Goal: Task Accomplishment & Management: Use online tool/utility

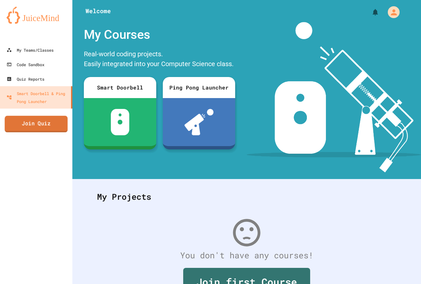
click at [43, 122] on link "Join Quiz" at bounding box center [36, 124] width 63 height 16
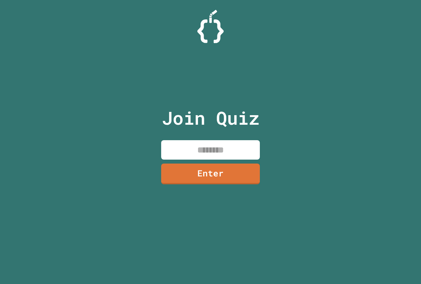
click at [219, 150] on input at bounding box center [210, 149] width 99 height 19
click at [221, 152] on input at bounding box center [210, 149] width 99 height 19
type input "********"
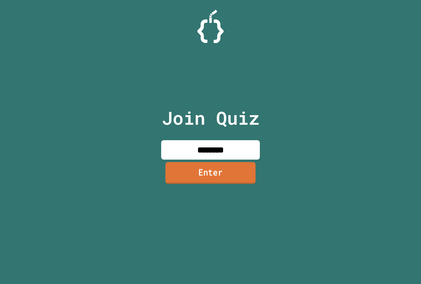
click at [235, 175] on link "Enter" at bounding box center [210, 173] width 90 height 22
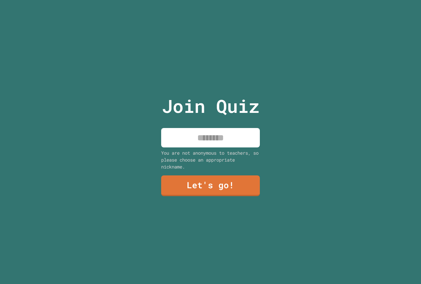
click at [210, 129] on input at bounding box center [210, 137] width 99 height 19
type input "****"
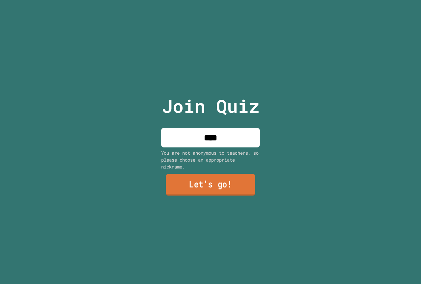
click at [214, 189] on link "Let's go!" at bounding box center [210, 185] width 89 height 22
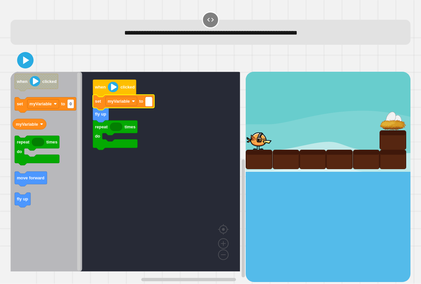
type input "*"
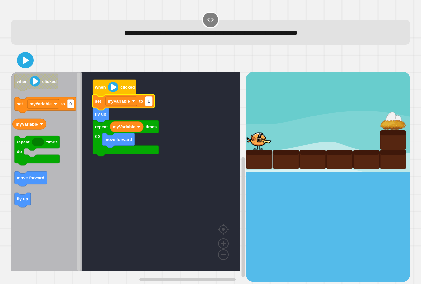
click at [149, 101] on text "1" at bounding box center [149, 101] width 2 height 5
type input "*"
click at [28, 64] on icon at bounding box center [25, 60] width 16 height 16
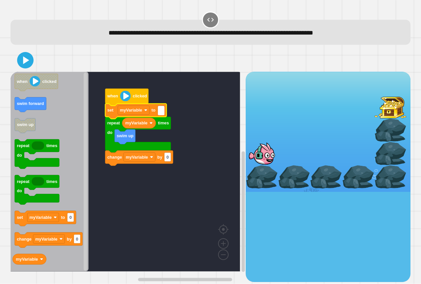
type input "*"
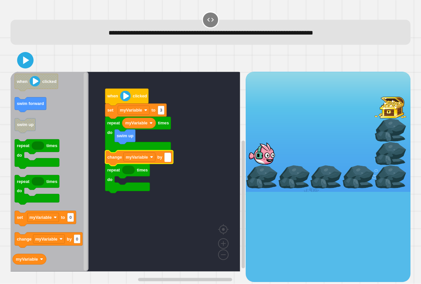
type input "*"
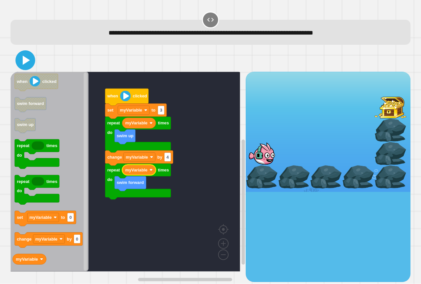
click at [25, 67] on icon at bounding box center [25, 60] width 16 height 16
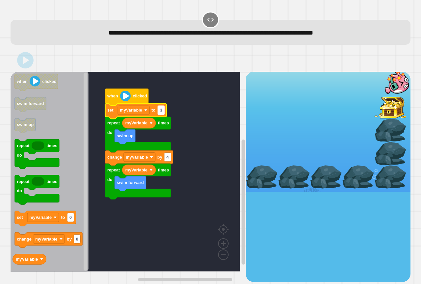
click at [160, 107] on rect "Blockly Workspace" at bounding box center [161, 110] width 7 height 9
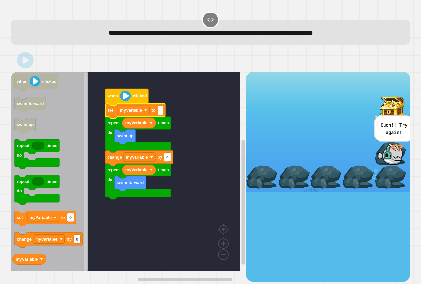
type input "*"
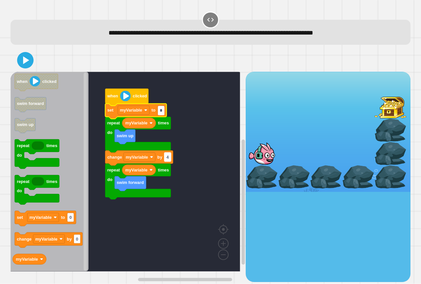
click at [168, 158] on text "4" at bounding box center [167, 157] width 3 height 5
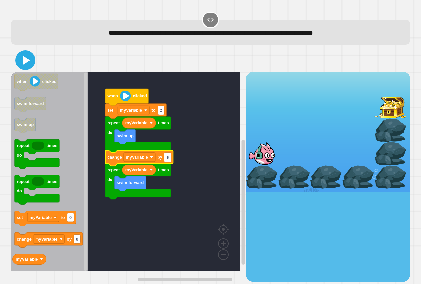
type input "*"
click at [21, 58] on icon at bounding box center [25, 60] width 16 height 16
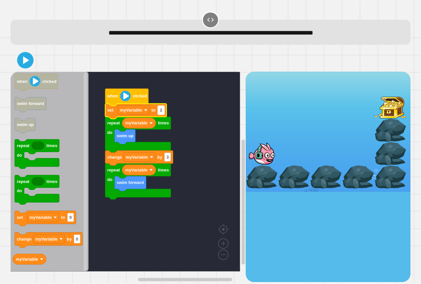
click at [164, 111] on rect "Blockly Workspace" at bounding box center [161, 110] width 7 height 9
type input "*"
click at [29, 56] on icon at bounding box center [25, 60] width 16 height 16
click at [163, 111] on input "*" at bounding box center [161, 110] width 7 height 9
type input "*"
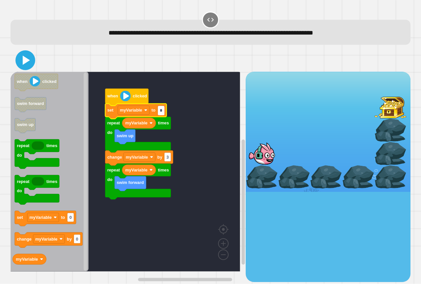
click at [29, 60] on icon at bounding box center [25, 60] width 16 height 16
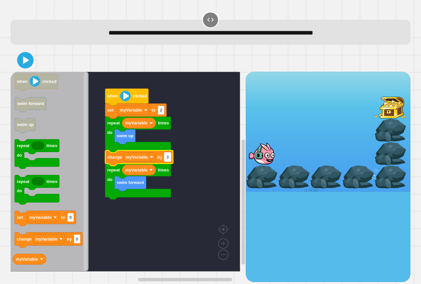
click at [168, 158] on text "3" at bounding box center [167, 157] width 2 height 5
type input "*"
click at [19, 57] on icon at bounding box center [25, 60] width 16 height 16
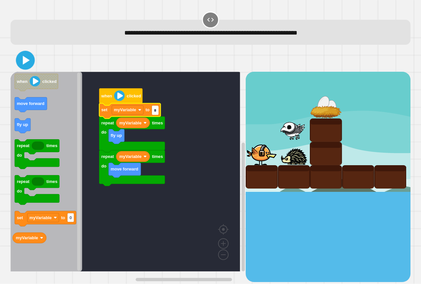
type input "*"
click at [30, 59] on icon at bounding box center [25, 60] width 16 height 16
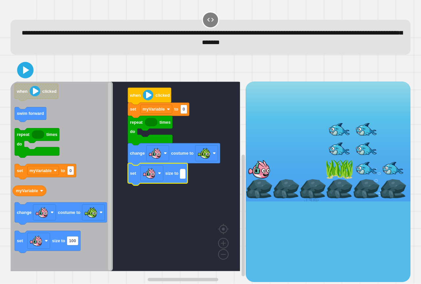
type input "*"
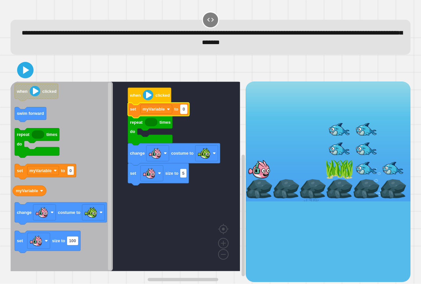
click at [185, 111] on rect "Blockly Workspace" at bounding box center [183, 109] width 7 height 9
type input "*"
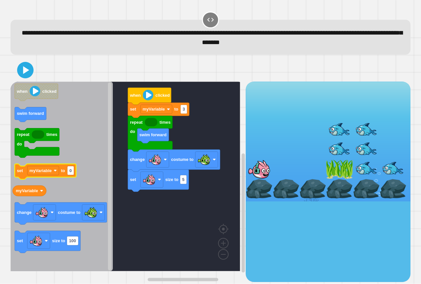
click at [39, 180] on icon "when clicked swim forward repeat times do set myVariable to 0 myVariable change…" at bounding box center [62, 176] width 102 height 189
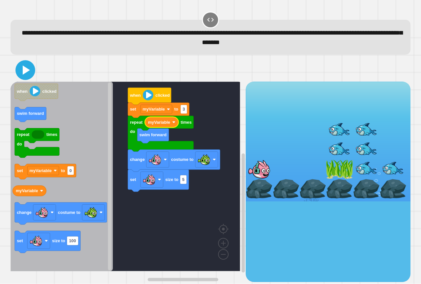
click at [23, 70] on icon at bounding box center [26, 69] width 7 height 9
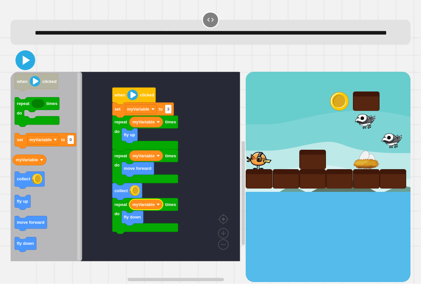
click at [30, 68] on icon at bounding box center [25, 60] width 16 height 16
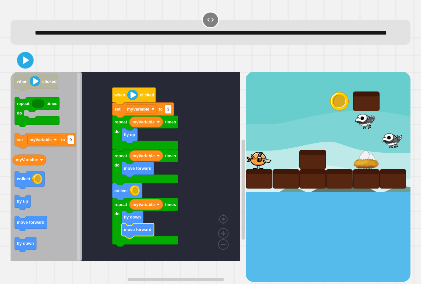
click at [28, 67] on icon at bounding box center [25, 60] width 13 height 13
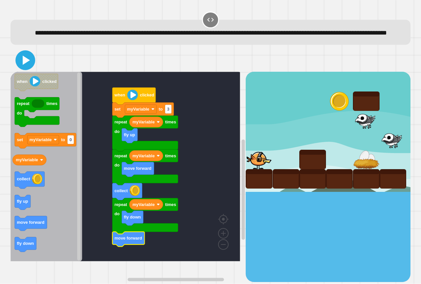
click at [18, 68] on icon at bounding box center [25, 60] width 16 height 16
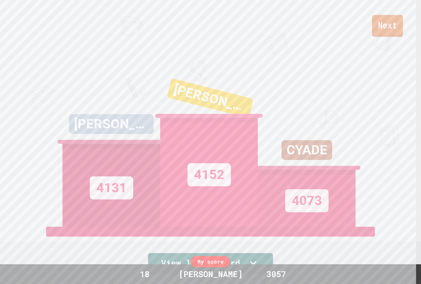
click at [387, 19] on link "Next" at bounding box center [387, 26] width 31 height 22
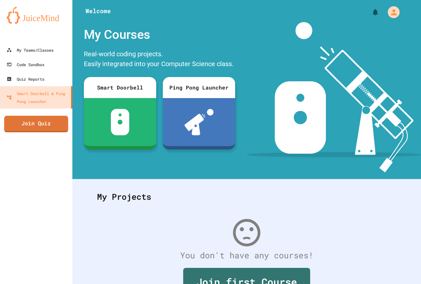
click at [30, 121] on link "Join Quiz" at bounding box center [36, 124] width 64 height 16
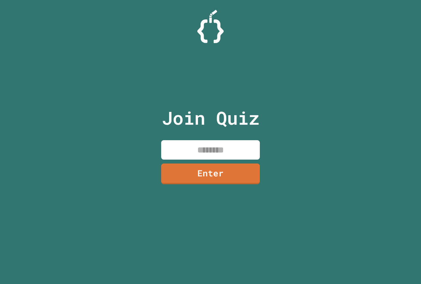
click at [196, 147] on input at bounding box center [210, 149] width 99 height 19
type input "********"
click at [218, 178] on link "Enter" at bounding box center [210, 173] width 95 height 22
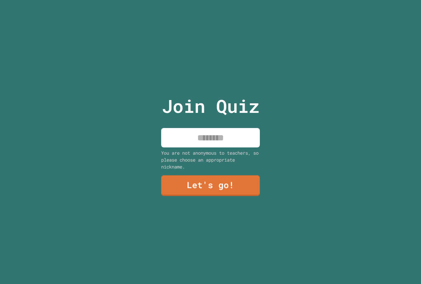
click at [201, 128] on input at bounding box center [210, 137] width 99 height 19
type input "****"
click at [217, 186] on link "Let's go!" at bounding box center [211, 185] width 94 height 22
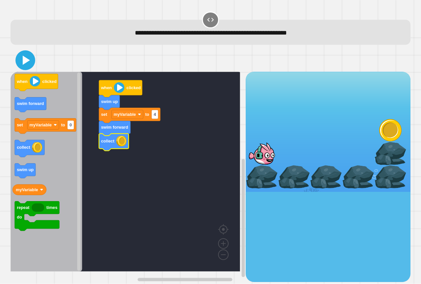
click at [19, 60] on icon at bounding box center [25, 60] width 16 height 16
click at [16, 204] on icon "when clicked swim forward set myVariable to 0 collect swim up myVariable repeat…" at bounding box center [47, 172] width 72 height 200
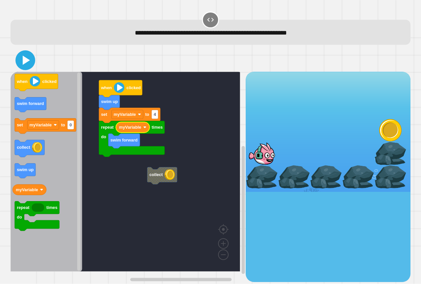
drag, startPoint x: 21, startPoint y: 55, endPoint x: 25, endPoint y: 56, distance: 4.1
click at [21, 55] on icon at bounding box center [25, 60] width 16 height 16
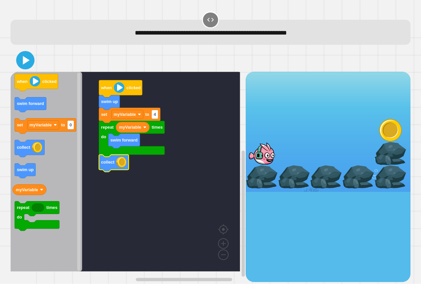
click at [31, 61] on icon at bounding box center [25, 60] width 15 height 15
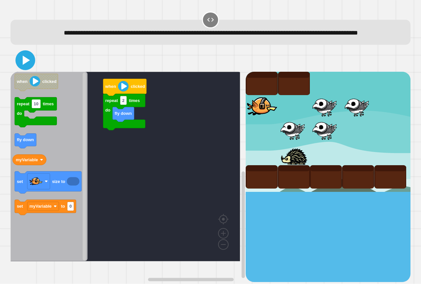
click at [27, 65] on icon at bounding box center [26, 60] width 7 height 9
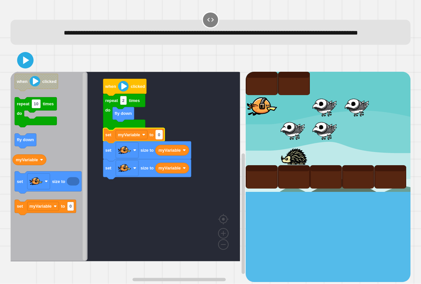
click at [159, 137] on text "0" at bounding box center [159, 134] width 2 height 5
type input "*"
click at [18, 66] on icon at bounding box center [25, 60] width 16 height 16
click at [160, 149] on input "*" at bounding box center [159, 145] width 7 height 9
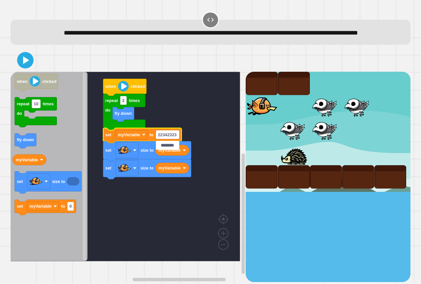
type input "********"
click at [26, 67] on icon at bounding box center [25, 60] width 16 height 16
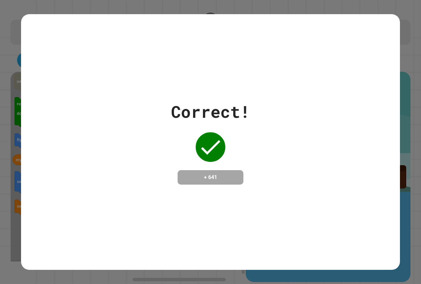
click at [194, 151] on div at bounding box center [210, 147] width 33 height 33
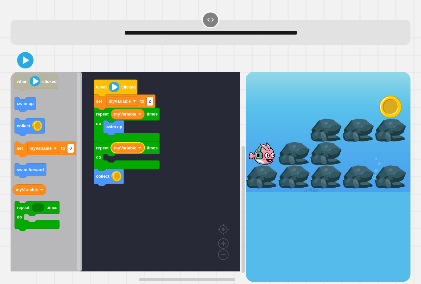
click at [77, 159] on div "when clicked set myVariable to 2 collect repeat times do myVariable repeat time…" at bounding box center [128, 177] width 235 height 210
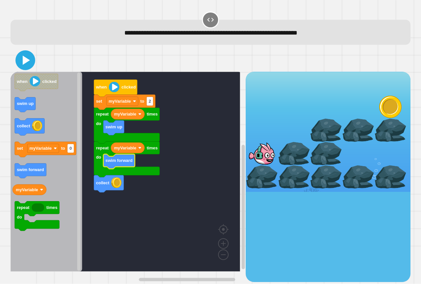
click at [24, 56] on icon at bounding box center [25, 60] width 16 height 16
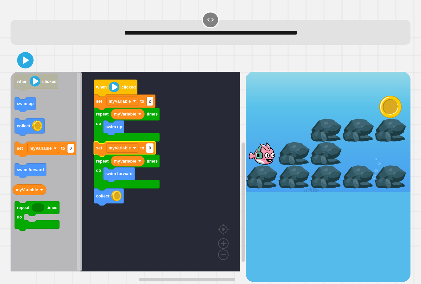
click at [150, 151] on text "0" at bounding box center [150, 148] width 2 height 5
type input "*"
click at [23, 54] on icon at bounding box center [25, 60] width 16 height 16
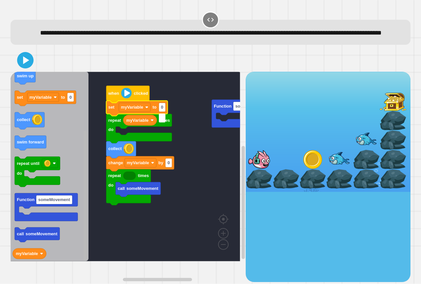
type input "*"
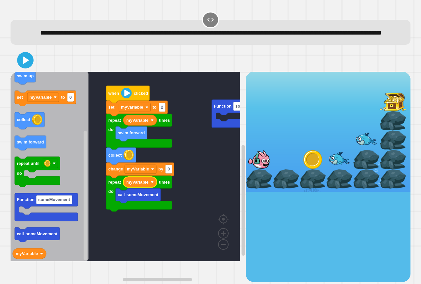
click at [27, 61] on div at bounding box center [211, 60] width 400 height 23
click at [26, 64] on icon at bounding box center [25, 60] width 13 height 13
click at [27, 68] on icon at bounding box center [25, 60] width 16 height 16
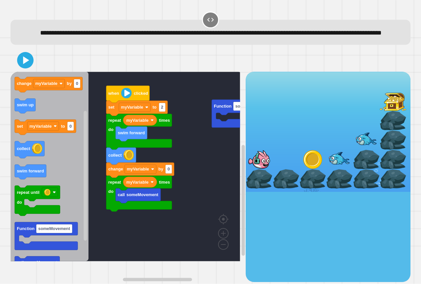
click at [204, 225] on div "Function someMovement when clicked set myVariable to 2 call someMovement repeat…" at bounding box center [128, 177] width 235 height 210
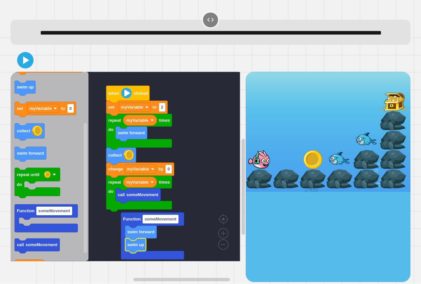
click at [34, 72] on div at bounding box center [211, 60] width 400 height 23
click at [26, 65] on icon at bounding box center [26, 60] width 7 height 9
click at [28, 66] on icon at bounding box center [25, 60] width 16 height 16
click at [31, 64] on icon at bounding box center [25, 60] width 16 height 16
drag, startPoint x: 32, startPoint y: 68, endPoint x: 28, endPoint y: 63, distance: 6.3
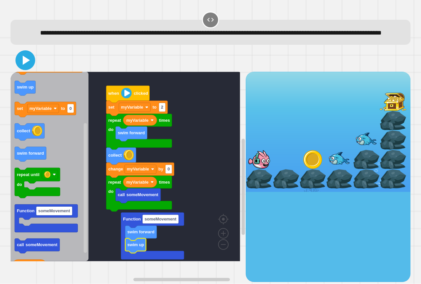
click at [29, 64] on icon at bounding box center [25, 60] width 16 height 16
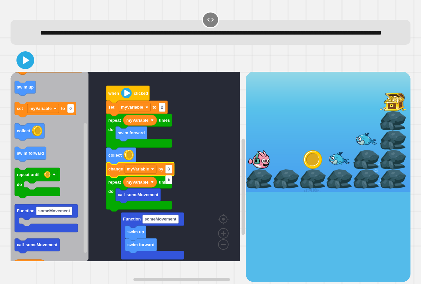
type input "*"
click at [23, 65] on icon at bounding box center [26, 60] width 7 height 9
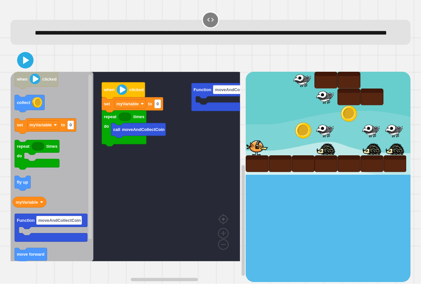
click at [42, 198] on icon "Blockly Workspace" at bounding box center [52, 166] width 83 height 189
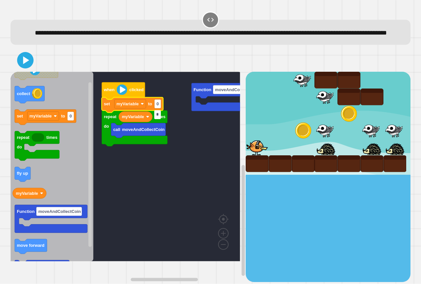
type input "*"
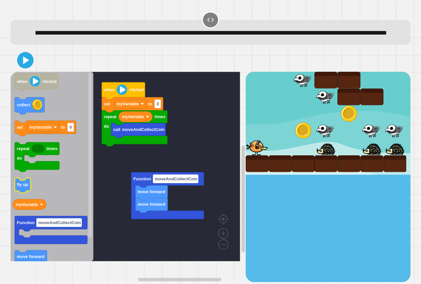
click at [81, 210] on icon "Blockly Workspace" at bounding box center [52, 166] width 83 height 189
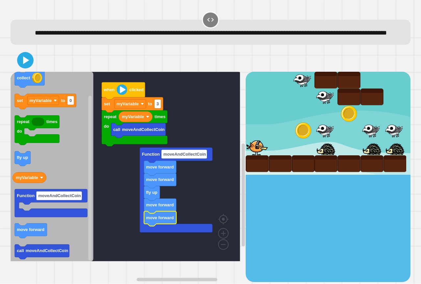
click at [34, 72] on div at bounding box center [211, 60] width 400 height 23
click at [33, 70] on button at bounding box center [25, 60] width 20 height 20
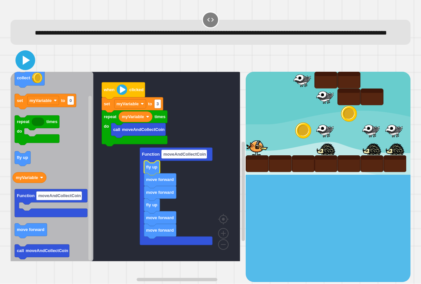
click at [24, 68] on icon at bounding box center [25, 60] width 16 height 16
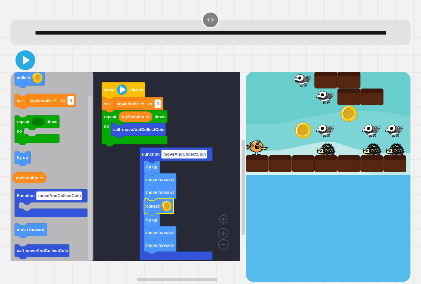
click at [29, 65] on icon at bounding box center [26, 60] width 7 height 9
click at [28, 68] on icon at bounding box center [25, 60] width 16 height 16
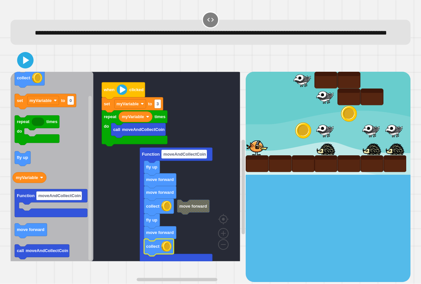
click at [34, 72] on div at bounding box center [211, 60] width 400 height 23
click at [15, 72] on div at bounding box center [211, 60] width 400 height 23
click at [17, 72] on div at bounding box center [211, 60] width 400 height 23
click at [20, 68] on icon at bounding box center [25, 60] width 16 height 16
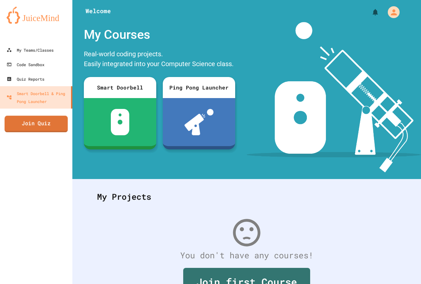
click at [37, 117] on link "Join Quiz" at bounding box center [36, 124] width 63 height 16
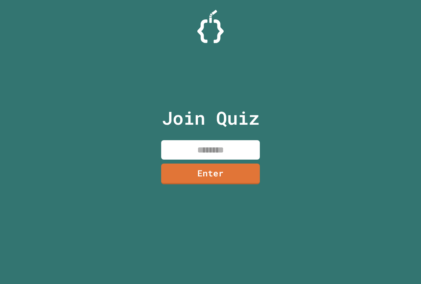
click at [173, 154] on input at bounding box center [210, 149] width 99 height 19
paste input "********"
type input "********"
click at [221, 178] on link "Enter" at bounding box center [210, 173] width 97 height 22
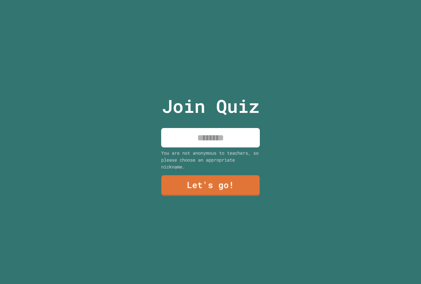
click at [201, 136] on input at bounding box center [210, 137] width 99 height 19
type input "****"
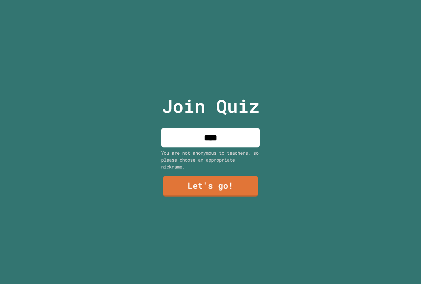
click at [259, 193] on div "Join Quiz **** You are not anonymous to teachers, so please choose an appropria…" at bounding box center [210, 142] width 111 height 284
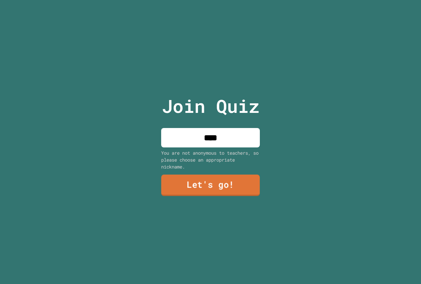
drag, startPoint x: 244, startPoint y: 187, endPoint x: 250, endPoint y: 185, distance: 6.0
click at [250, 185] on link "Let's go!" at bounding box center [210, 185] width 99 height 21
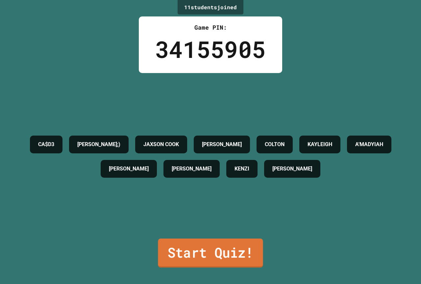
click at [209, 254] on link "Start Quiz!" at bounding box center [210, 252] width 105 height 29
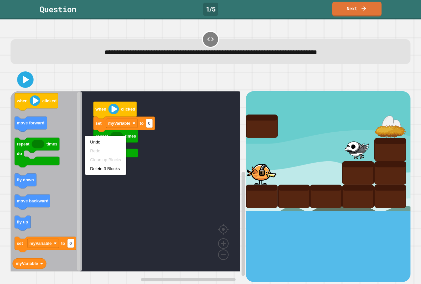
click at [225, 154] on rect "Blockly Workspace" at bounding box center [125, 181] width 229 height 180
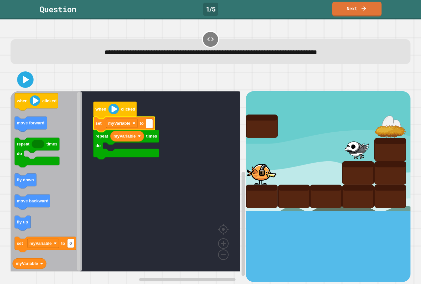
type input "*"
click at [80, 102] on rect "Blockly Workspace" at bounding box center [78, 181] width 3 height 179
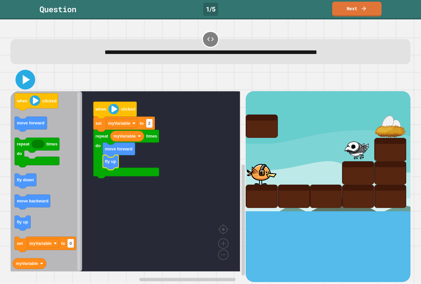
click at [22, 81] on icon at bounding box center [25, 80] width 16 height 16
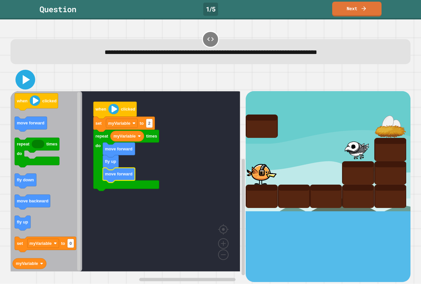
click at [24, 87] on icon at bounding box center [25, 80] width 16 height 16
click at [28, 83] on icon at bounding box center [25, 80] width 14 height 14
click at [4, 49] on div "**********" at bounding box center [210, 151] width 421 height 264
drag, startPoint x: 14, startPoint y: 39, endPoint x: 1, endPoint y: 33, distance: 14.9
click at [14, 36] on div "**********" at bounding box center [210, 151] width 421 height 264
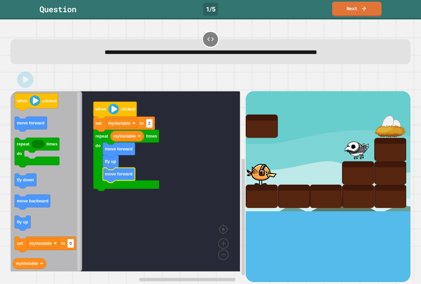
drag, startPoint x: 4, startPoint y: 32, endPoint x: 18, endPoint y: 54, distance: 25.4
click at [16, 45] on div "**********" at bounding box center [210, 151] width 421 height 264
drag, startPoint x: 18, startPoint y: 54, endPoint x: 19, endPoint y: 67, distance: 13.8
click at [18, 56] on div "**********" at bounding box center [211, 51] width 400 height 25
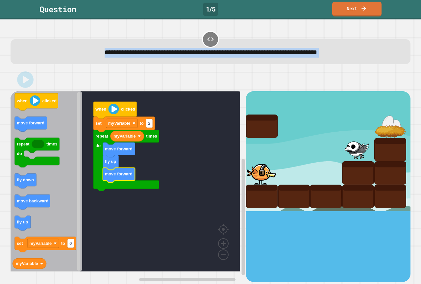
drag, startPoint x: 19, startPoint y: 65, endPoint x: 24, endPoint y: 71, distance: 7.0
click at [19, 65] on div "**********" at bounding box center [211, 156] width 404 height 256
click at [28, 79] on div "when clicked repeat times do myVariable move forward fly up move forward set my…" at bounding box center [211, 174] width 400 height 213
click at [34, 110] on icon "when clicked move forward repeat times do fly down move backward fly up set myV…" at bounding box center [47, 181] width 72 height 180
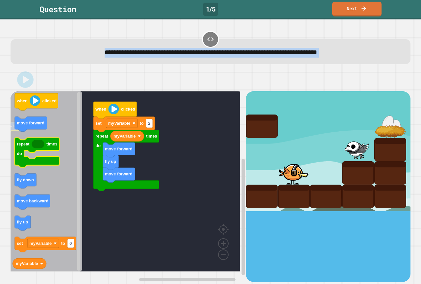
click at [44, 140] on icon "Blockly Workspace" at bounding box center [37, 153] width 45 height 30
click at [44, 142] on icon "Blockly Workspace" at bounding box center [37, 153] width 45 height 30
click at [42, 141] on g "repeat times do" at bounding box center [37, 153] width 45 height 30
click at [41, 144] on icon "Blockly Workspace" at bounding box center [38, 144] width 12 height 9
click at [45, 159] on icon "Blockly Workspace" at bounding box center [37, 153] width 45 height 30
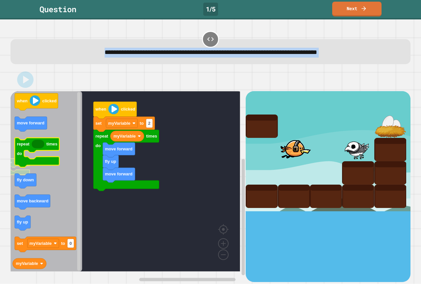
click at [56, 184] on icon "Blockly Workspace" at bounding box center [47, 181] width 72 height 180
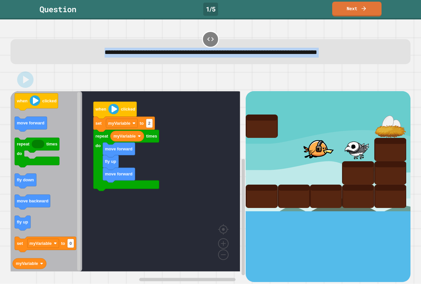
click at [52, 175] on icon "Blockly Workspace" at bounding box center [47, 181] width 72 height 180
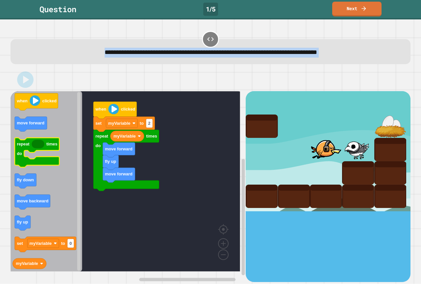
click at [41, 159] on icon "Blockly Workspace" at bounding box center [37, 153] width 45 height 30
click at [28, 171] on icon "when clicked move forward repeat times do fly down move backward fly up set myV…" at bounding box center [47, 181] width 72 height 180
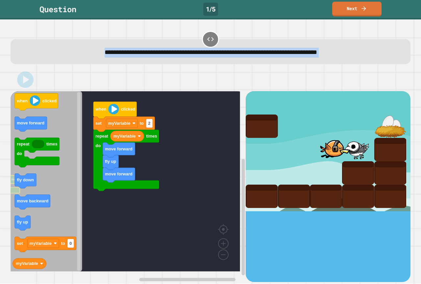
click at [19, 210] on icon "Blockly Workspace" at bounding box center [47, 181] width 72 height 180
click at [23, 252] on icon "Blockly Workspace" at bounding box center [45, 244] width 61 height 15
click at [24, 252] on icon "Blockly Workspace" at bounding box center [45, 244] width 61 height 15
click at [29, 258] on icon "Blockly Workspace" at bounding box center [47, 181] width 72 height 180
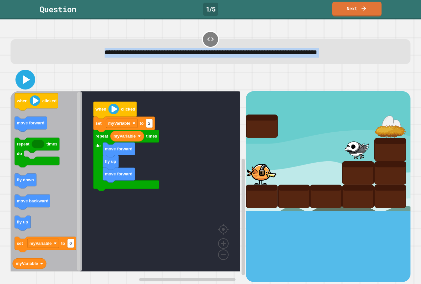
click at [27, 80] on icon at bounding box center [26, 79] width 7 height 9
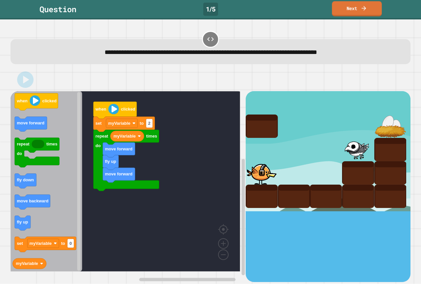
click at [348, 5] on link "Next" at bounding box center [357, 8] width 50 height 15
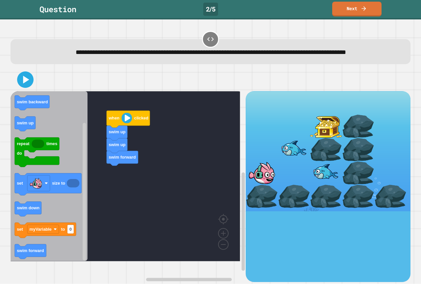
click at [122, 199] on div "when clicked swim up swim up swim forward when clicked myVariable swim backward…" at bounding box center [128, 186] width 235 height 190
drag, startPoint x: 20, startPoint y: 92, endPoint x: 15, endPoint y: 91, distance: 5.0
click at [18, 87] on icon at bounding box center [25, 80] width 16 height 16
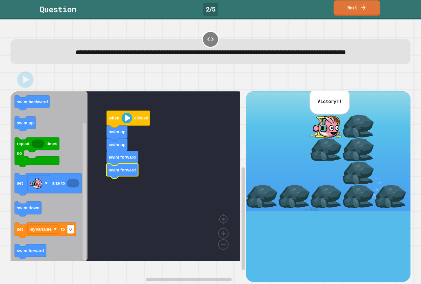
click at [342, 7] on link "Next" at bounding box center [356, 7] width 46 height 15
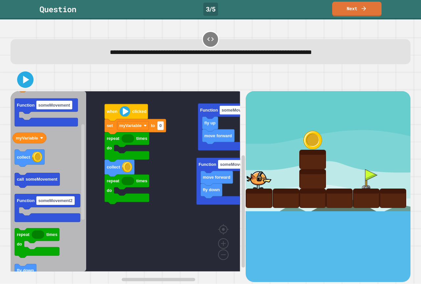
click at [115, 181] on div "repeat times do collect repeat times do set myVariable to 0 when clicked move f…" at bounding box center [128, 186] width 235 height 190
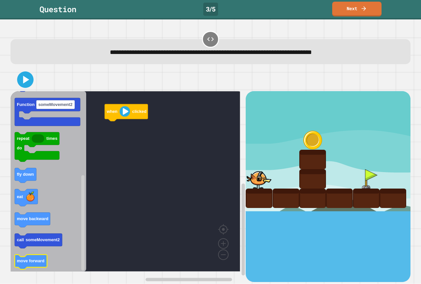
click at [39, 262] on text "move forward" at bounding box center [31, 260] width 28 height 5
click at [67, 204] on icon "when clicked fly up set myVariable to 0 Function someMovement myVariable collec…" at bounding box center [49, 181] width 76 height 180
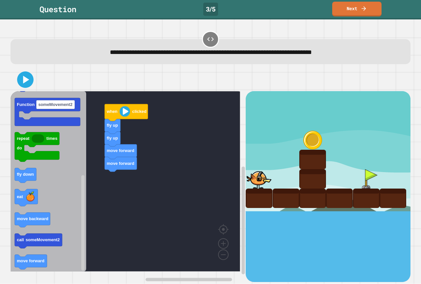
click at [122, 182] on div "when clicked fly up fly up move forward move forward when clicked fly up set my…" at bounding box center [128, 186] width 235 height 190
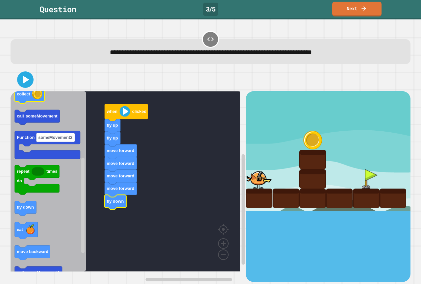
click at [24, 92] on text "collect" at bounding box center [23, 93] width 13 height 5
click at [24, 90] on div at bounding box center [211, 79] width 400 height 23
click at [25, 76] on icon at bounding box center [25, 80] width 16 height 16
click at [23, 87] on icon at bounding box center [25, 80] width 16 height 16
click at [377, 6] on link "Next" at bounding box center [357, 8] width 50 height 15
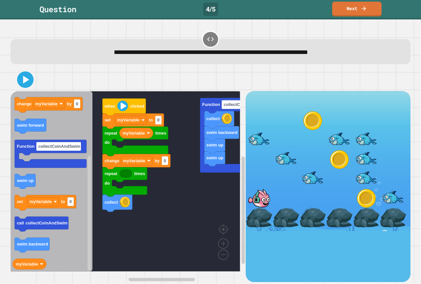
click at [139, 201] on div "swim up swim up swim backward collect Function collectCoinAndSwim collect repea…" at bounding box center [128, 186] width 235 height 190
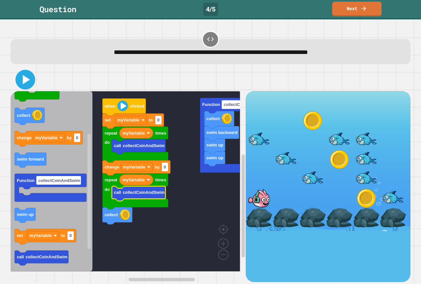
click at [29, 78] on icon at bounding box center [25, 80] width 16 height 16
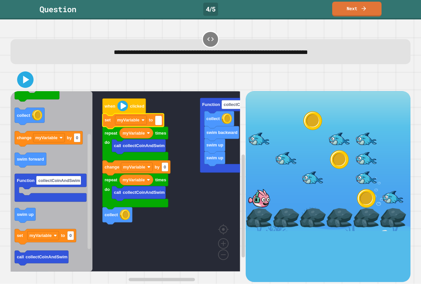
type input "*"
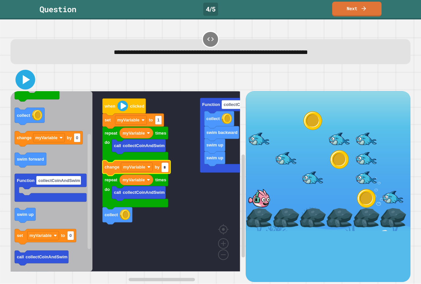
type input "*"
click at [16, 76] on button at bounding box center [25, 80] width 20 height 20
click at [26, 84] on icon at bounding box center [25, 80] width 16 height 16
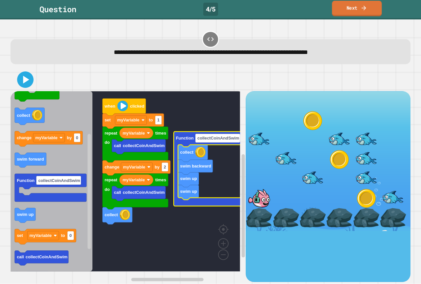
click at [342, 6] on link "Next" at bounding box center [357, 8] width 50 height 15
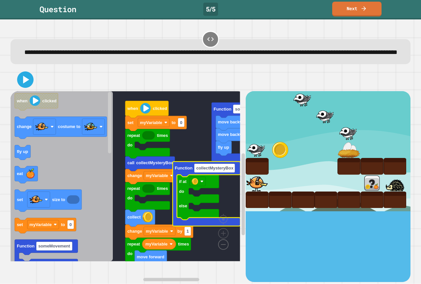
click at [220, 250] on image "Blockly Workspace" at bounding box center [213, 229] width 32 height 41
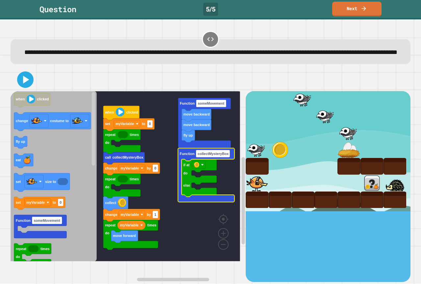
click at [160, 170] on rect "Blockly Workspace" at bounding box center [125, 176] width 229 height 170
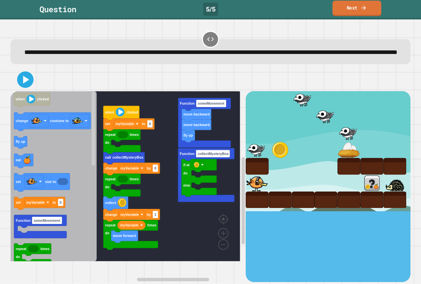
click at [342, 4] on link "Next" at bounding box center [356, 8] width 49 height 15
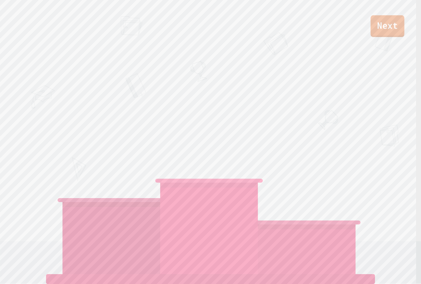
click at [381, 25] on link "Next" at bounding box center [388, 26] width 34 height 22
